Goal: Navigation & Orientation: Find specific page/section

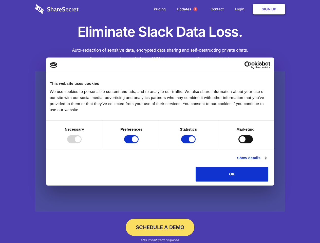
click at [82, 144] on div at bounding box center [74, 139] width 14 height 8
click at [139, 144] on input "Preferences" at bounding box center [131, 139] width 14 height 8
checkbox input "false"
click at [189, 144] on input "Statistics" at bounding box center [188, 139] width 14 height 8
checkbox input "false"
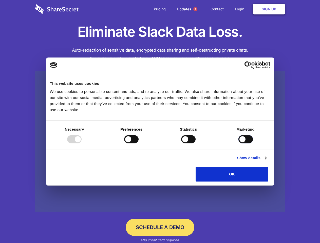
click at [239, 144] on input "Marketing" at bounding box center [246, 139] width 14 height 8
checkbox input "true"
click at [267, 161] on link "Show details" at bounding box center [251, 158] width 29 height 6
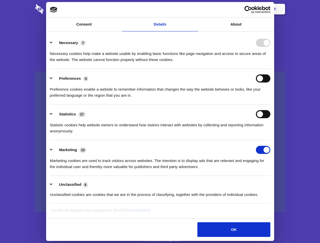
click at [271, 69] on li "Necessary 7 Necessary cookies help make a website usable by enabling basic func…" at bounding box center [160, 51] width 221 height 36
click at [195, 9] on span "1" at bounding box center [195, 9] width 4 height 4
